Goal: Book appointment/travel/reservation

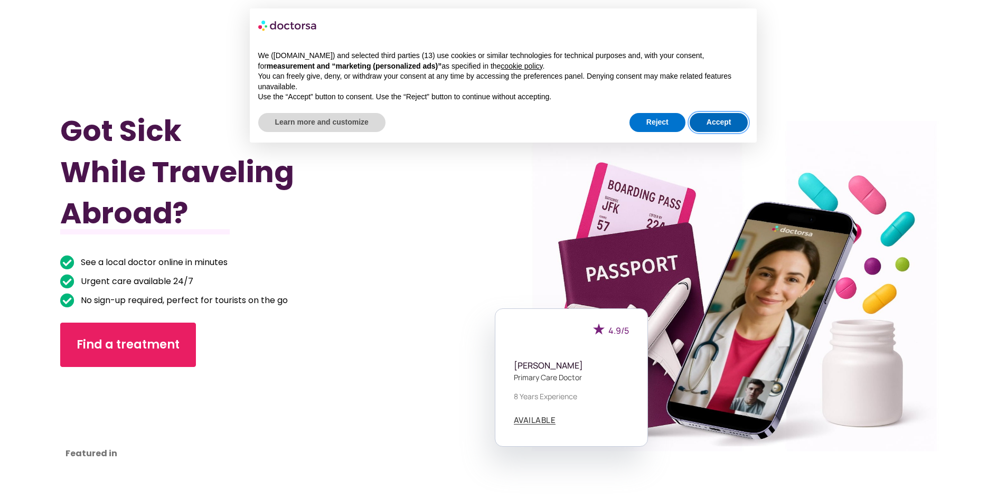
click at [718, 126] on button "Accept" at bounding box center [719, 122] width 59 height 19
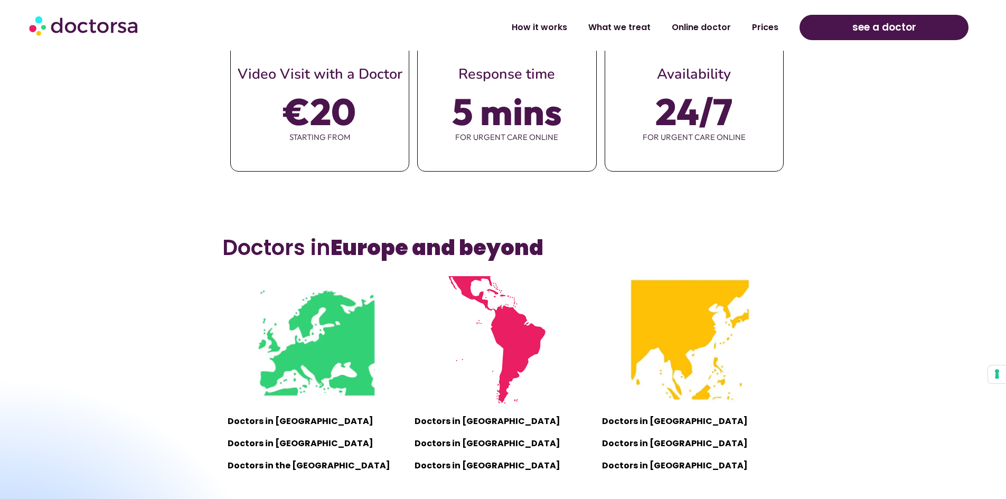
scroll to position [739, 0]
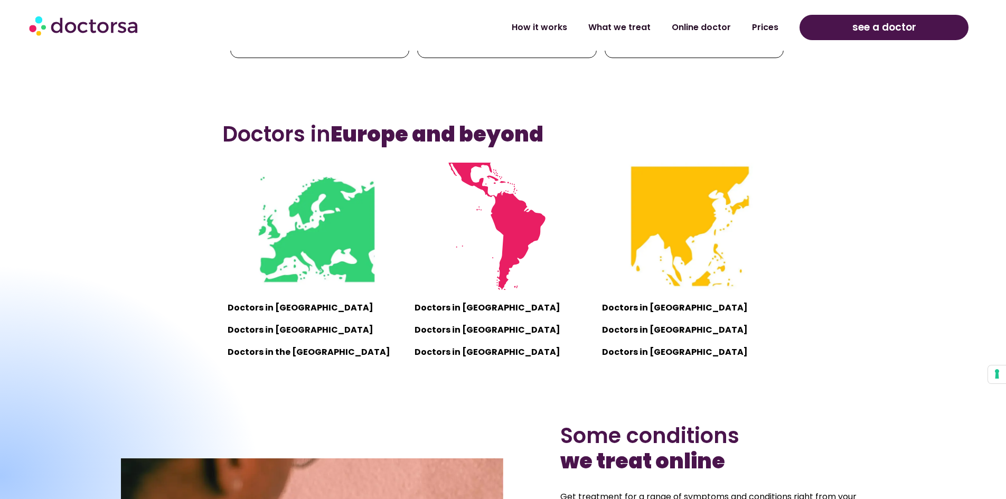
drag, startPoint x: 261, startPoint y: 309, endPoint x: 276, endPoint y: 300, distance: 17.5
click at [261, 308] on div at bounding box center [0, 476] width 523 height 424
click at [323, 260] on img at bounding box center [315, 226] width 127 height 127
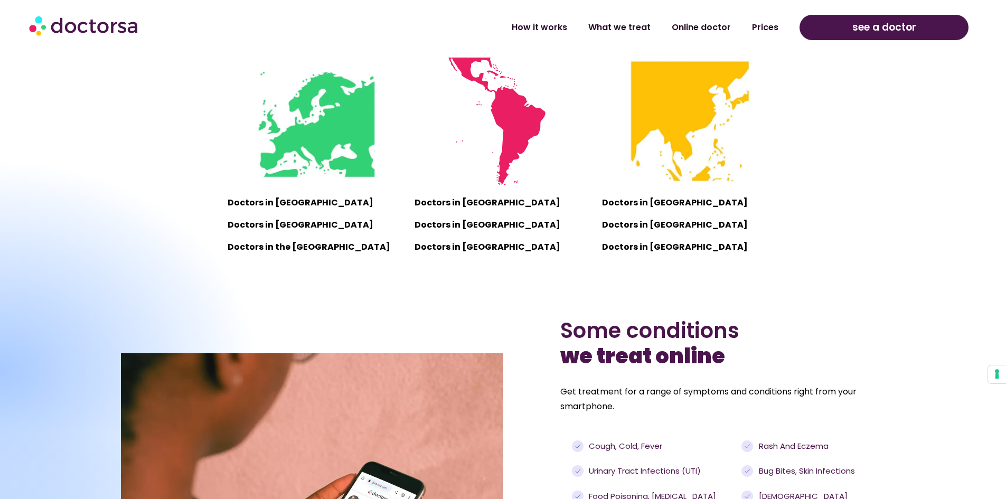
scroll to position [845, 0]
click at [286, 204] on p "Doctors in [GEOGRAPHIC_DATA]" at bounding box center [316, 202] width 176 height 15
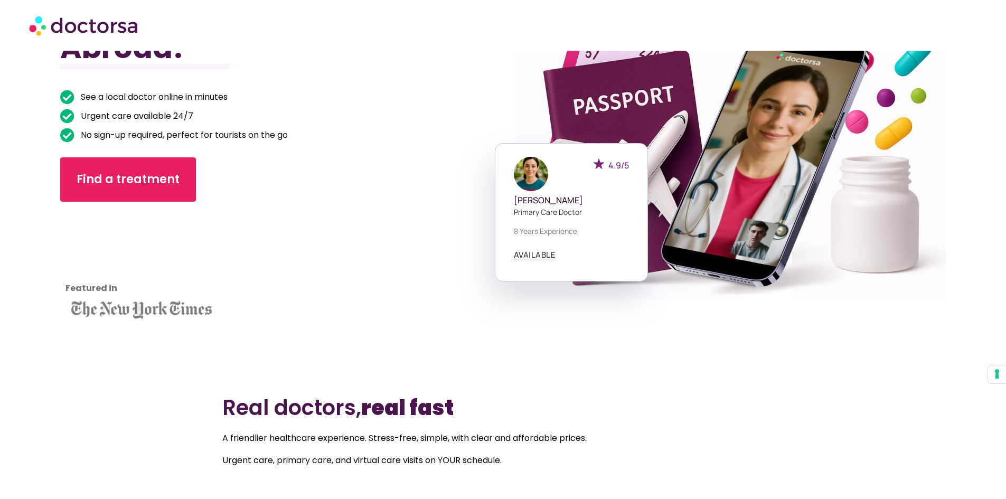
scroll to position [264, 0]
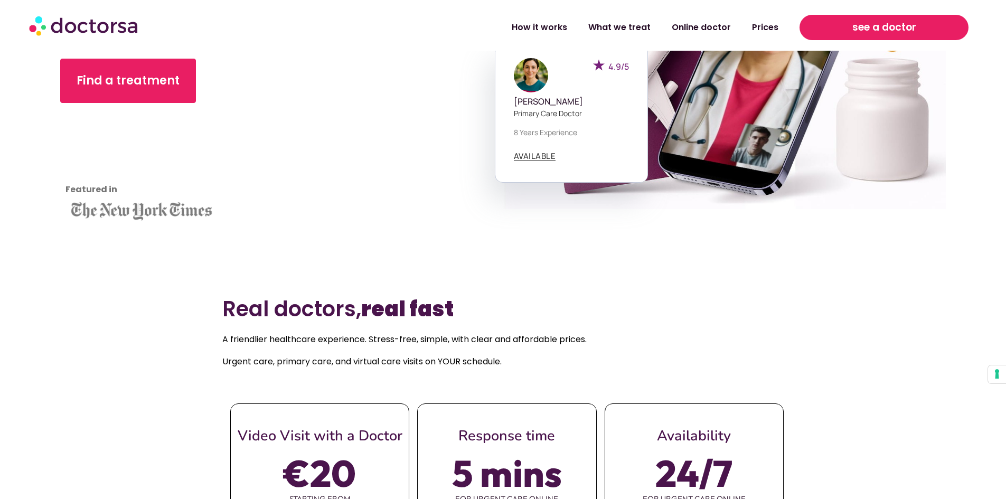
click at [885, 31] on span "see a doctor" at bounding box center [884, 27] width 64 height 17
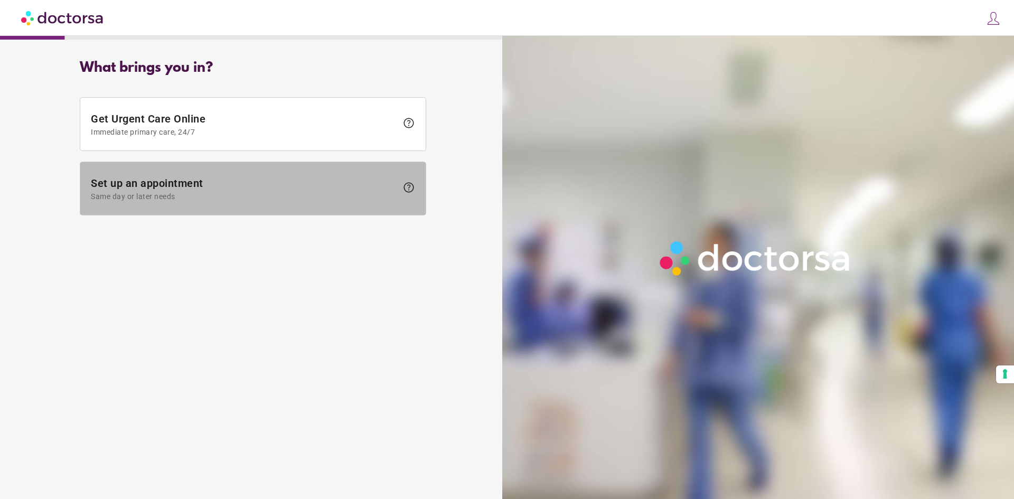
click at [180, 190] on span "Set up an appointment Same day or later needs" at bounding box center [244, 189] width 306 height 24
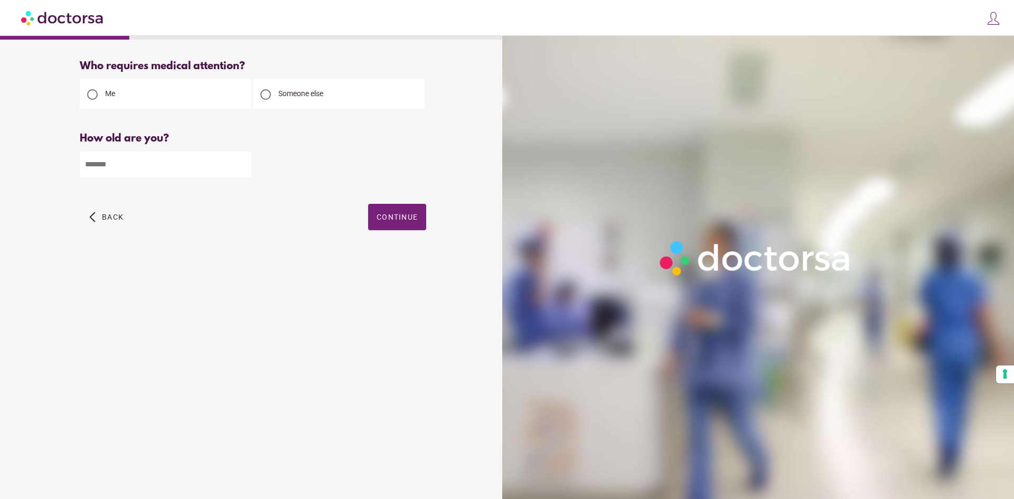
click at [170, 164] on input "number" at bounding box center [166, 165] width 172 height 26
type input "**"
click at [407, 220] on span "Continue" at bounding box center [397, 217] width 41 height 8
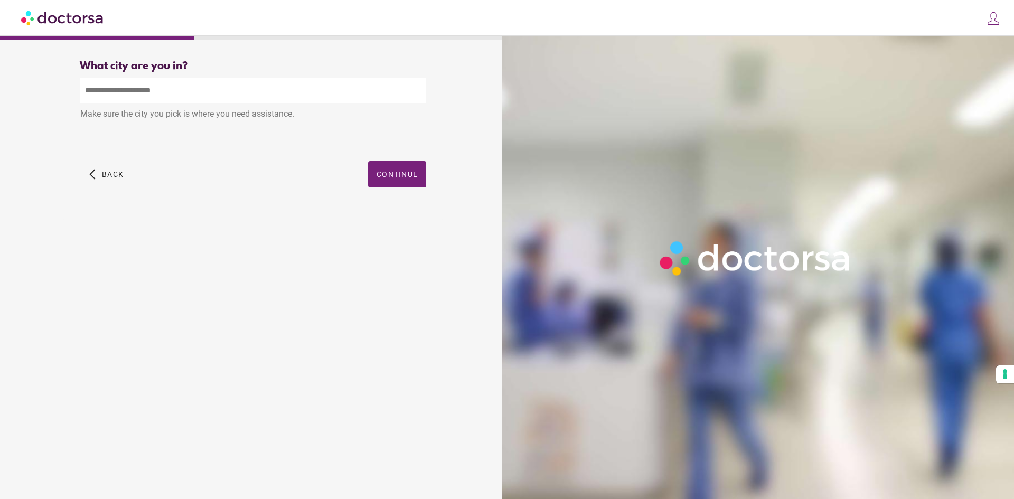
drag, startPoint x: 176, startPoint y: 96, endPoint x: 184, endPoint y: 97, distance: 7.9
click at [176, 96] on input "text" at bounding box center [253, 91] width 346 height 26
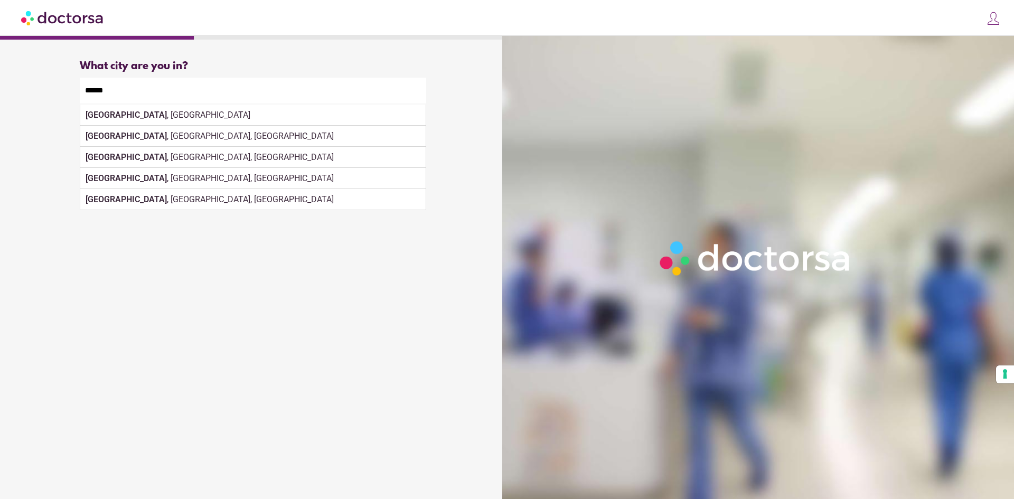
click at [394, 178] on div "What city are you in? What city is the patient in? ****** Oxford , UK Oxford , …" at bounding box center [253, 136] width 380 height 168
click at [132, 118] on div "Oxford , UK" at bounding box center [252, 115] width 345 height 21
type input "**********"
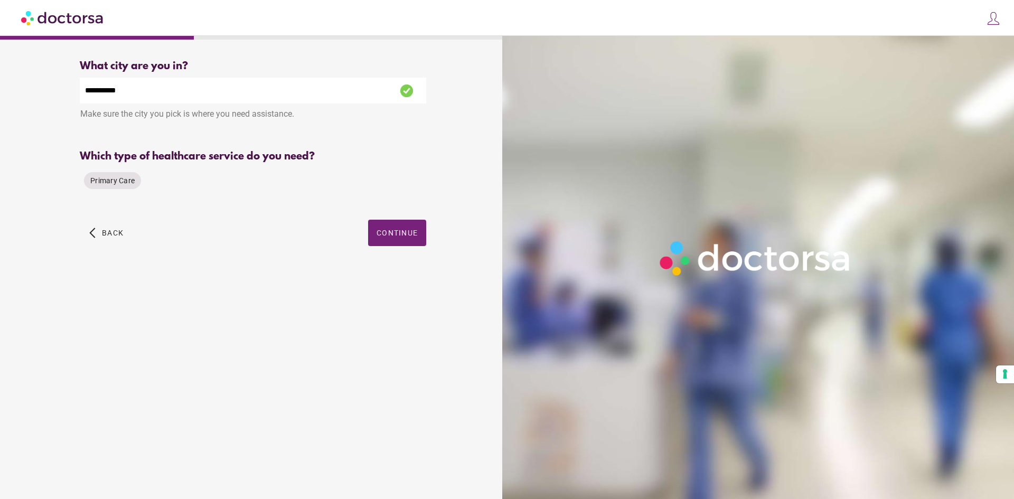
drag, startPoint x: 102, startPoint y: 183, endPoint x: 189, endPoint y: 194, distance: 87.3
click at [104, 183] on span "Primary Care" at bounding box center [112, 180] width 44 height 8
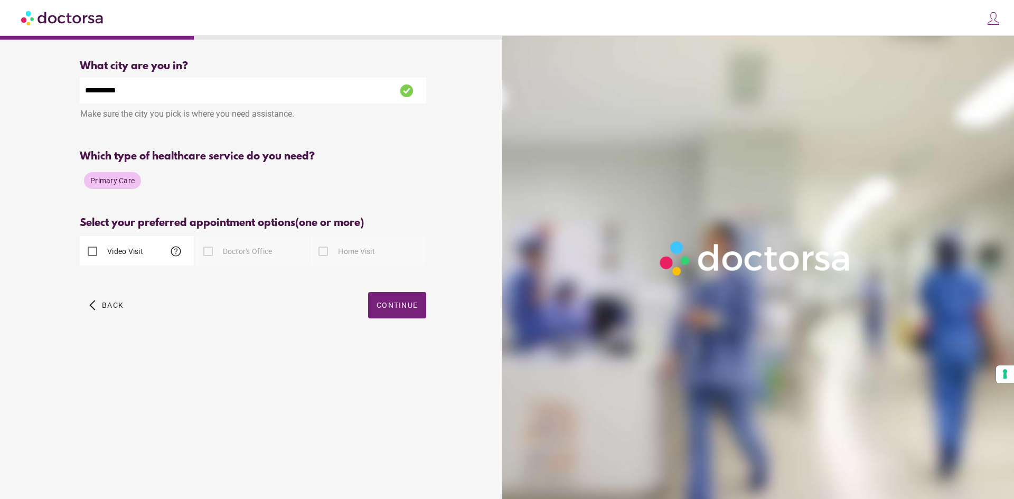
click at [220, 321] on div "arrow_back_ios Back Continue" at bounding box center [253, 313] width 346 height 42
click at [238, 256] on label "Doctor's Office" at bounding box center [247, 251] width 52 height 11
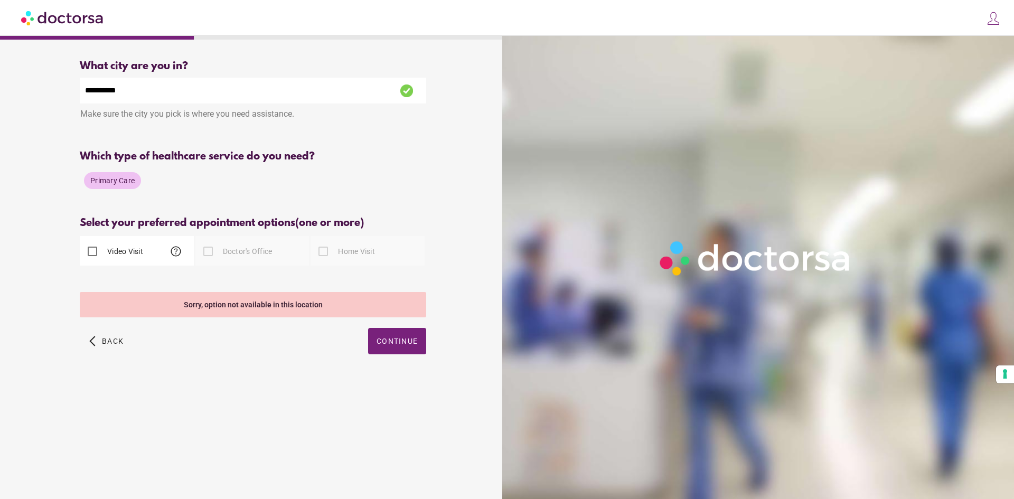
drag, startPoint x: 236, startPoint y: 253, endPoint x: 223, endPoint y: 253, distance: 12.1
click at [234, 253] on label "Doctor's Office" at bounding box center [247, 251] width 52 height 11
click at [131, 256] on label "Video Visit" at bounding box center [124, 251] width 38 height 11
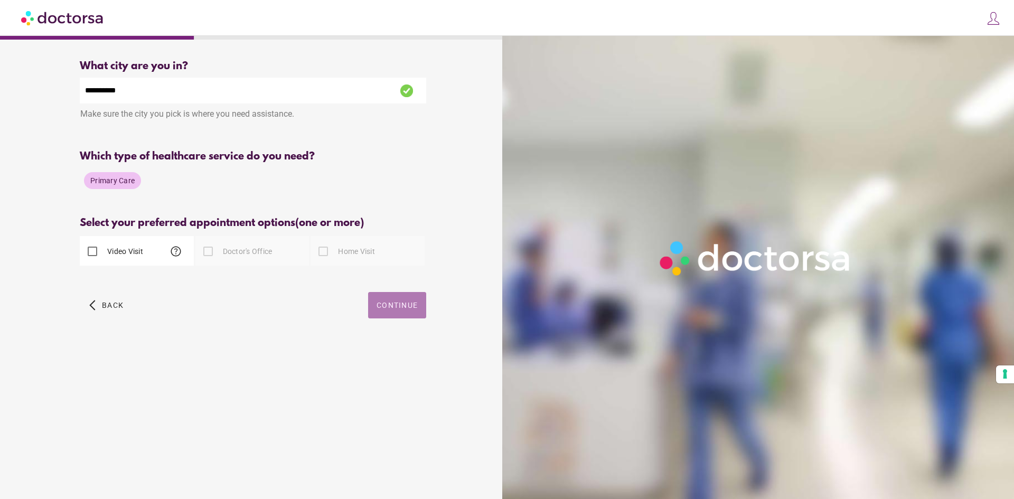
click at [401, 309] on span "Continue" at bounding box center [397, 305] width 41 height 8
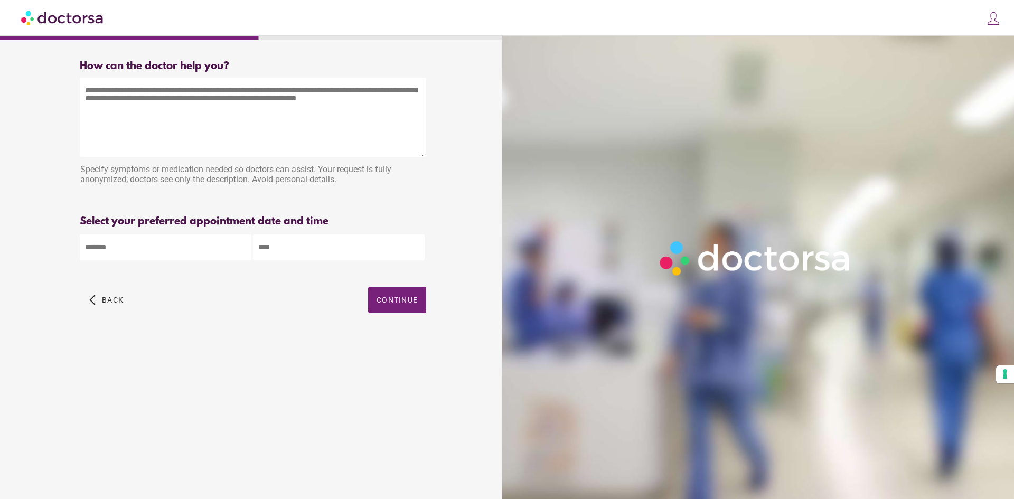
click at [95, 22] on img at bounding box center [62, 18] width 83 height 24
